Goal: Find specific page/section: Find specific page/section

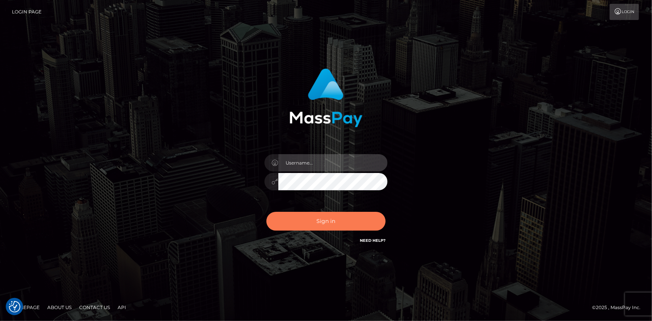
type input "Eduard Gavrilescu"
click at [280, 213] on button "Sign in" at bounding box center [325, 221] width 119 height 19
type input "[PERSON_NAME]"
click at [290, 219] on button "Sign in" at bounding box center [325, 221] width 119 height 19
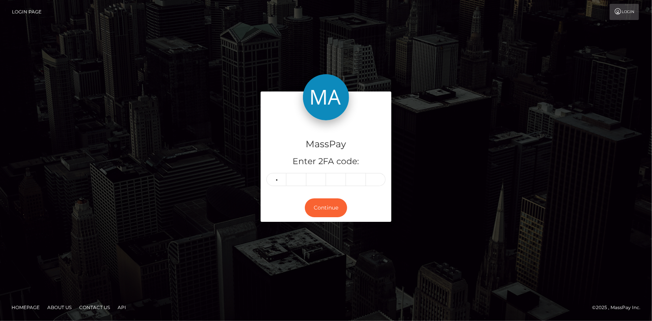
type input "8"
type input "4"
type input "5"
type input "8"
type input "7"
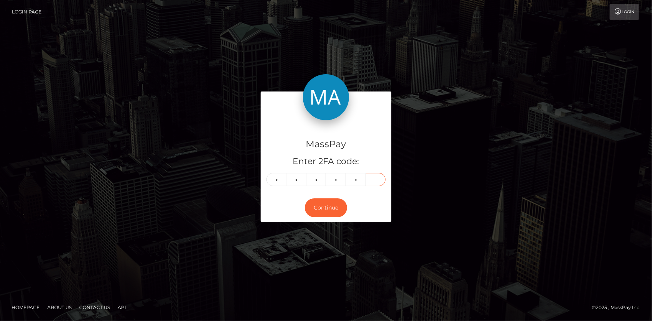
type input "7"
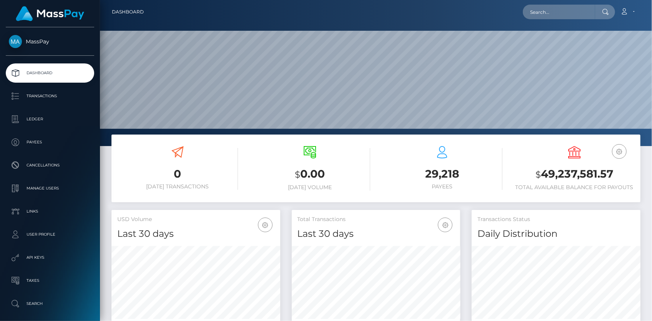
scroll to position [136, 168]
click at [545, 16] on input "text" at bounding box center [558, 12] width 72 height 15
paste input "MSPea8c8076833fbfc"
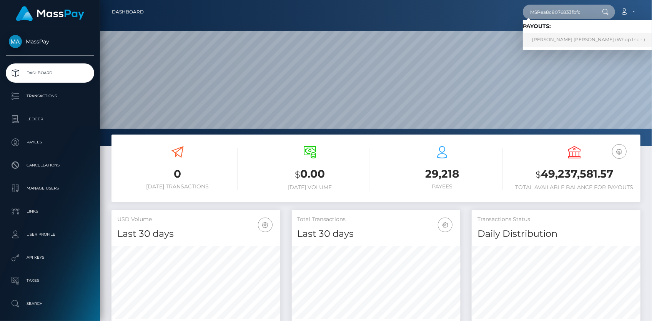
type input "MSPea8c8076833fbfc"
click at [551, 41] on link "JESUS CAMILO RIVERA SUAREZ (Whop Inc - )" at bounding box center [587, 40] width 131 height 14
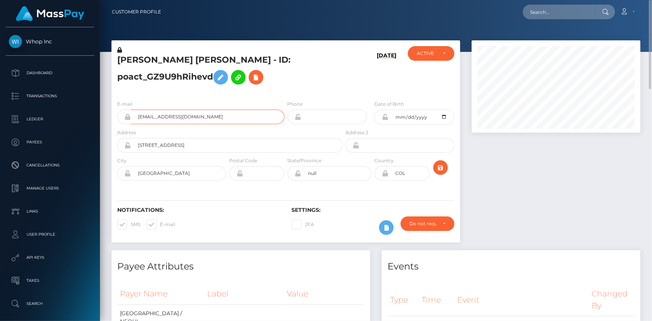
click at [146, 117] on input "[EMAIL_ADDRESS][DOMAIN_NAME]" at bounding box center [207, 116] width 153 height 15
